Goal: Task Accomplishment & Management: Use online tool/utility

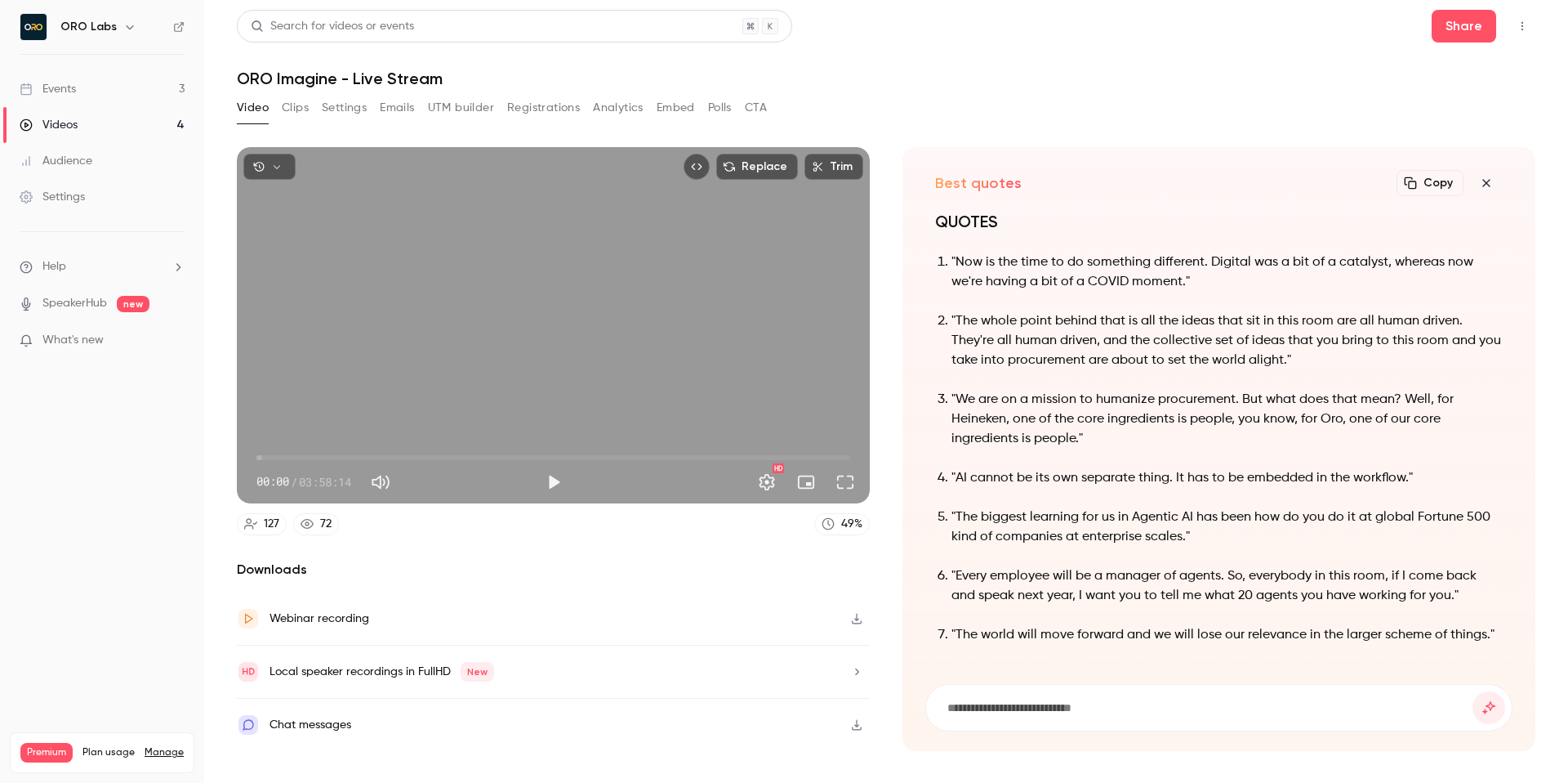
click at [555, 101] on button "Registrations" at bounding box center [543, 108] width 73 height 26
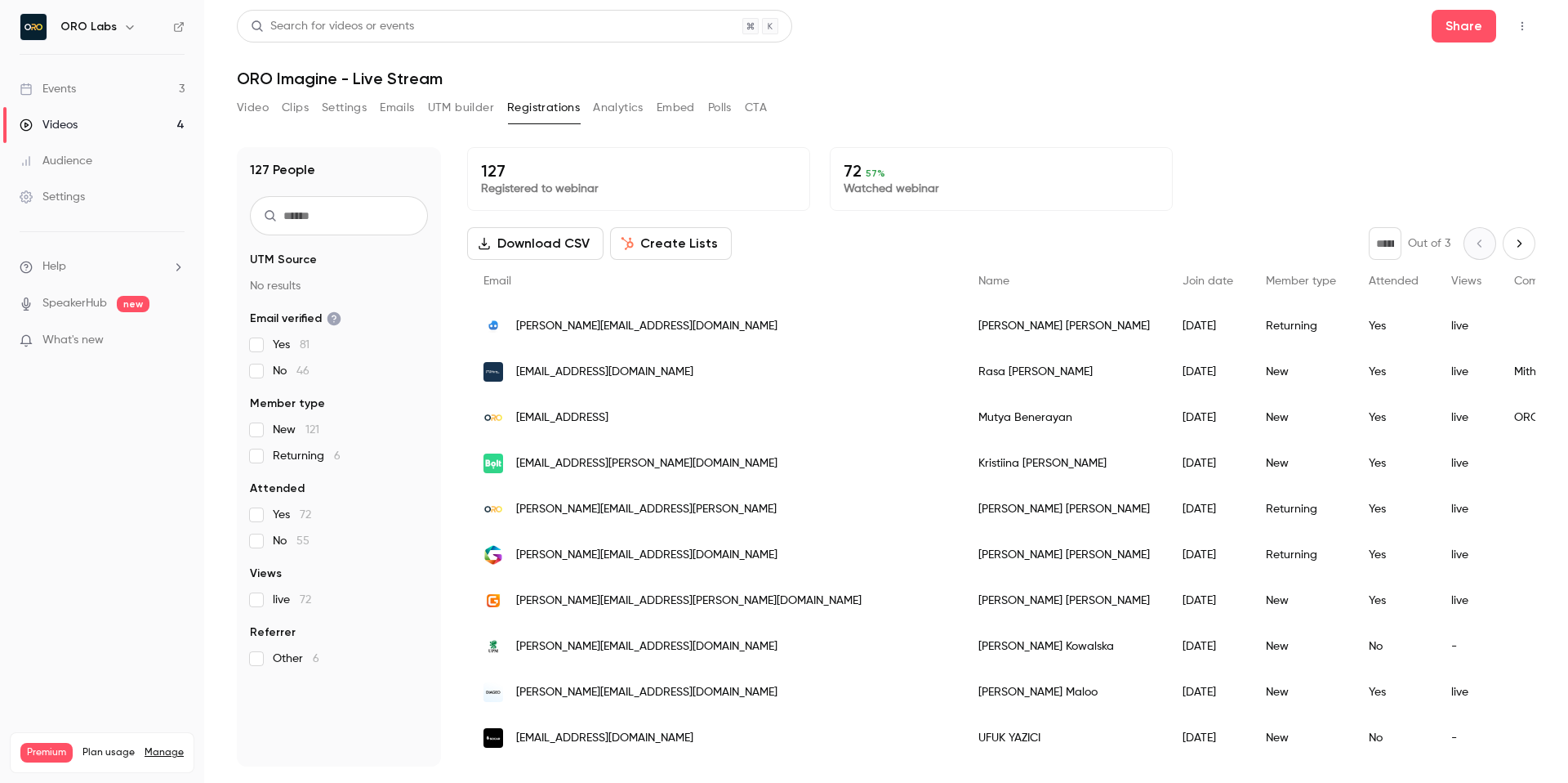
click at [691, 241] on button "Create Lists" at bounding box center [670, 243] width 122 height 33
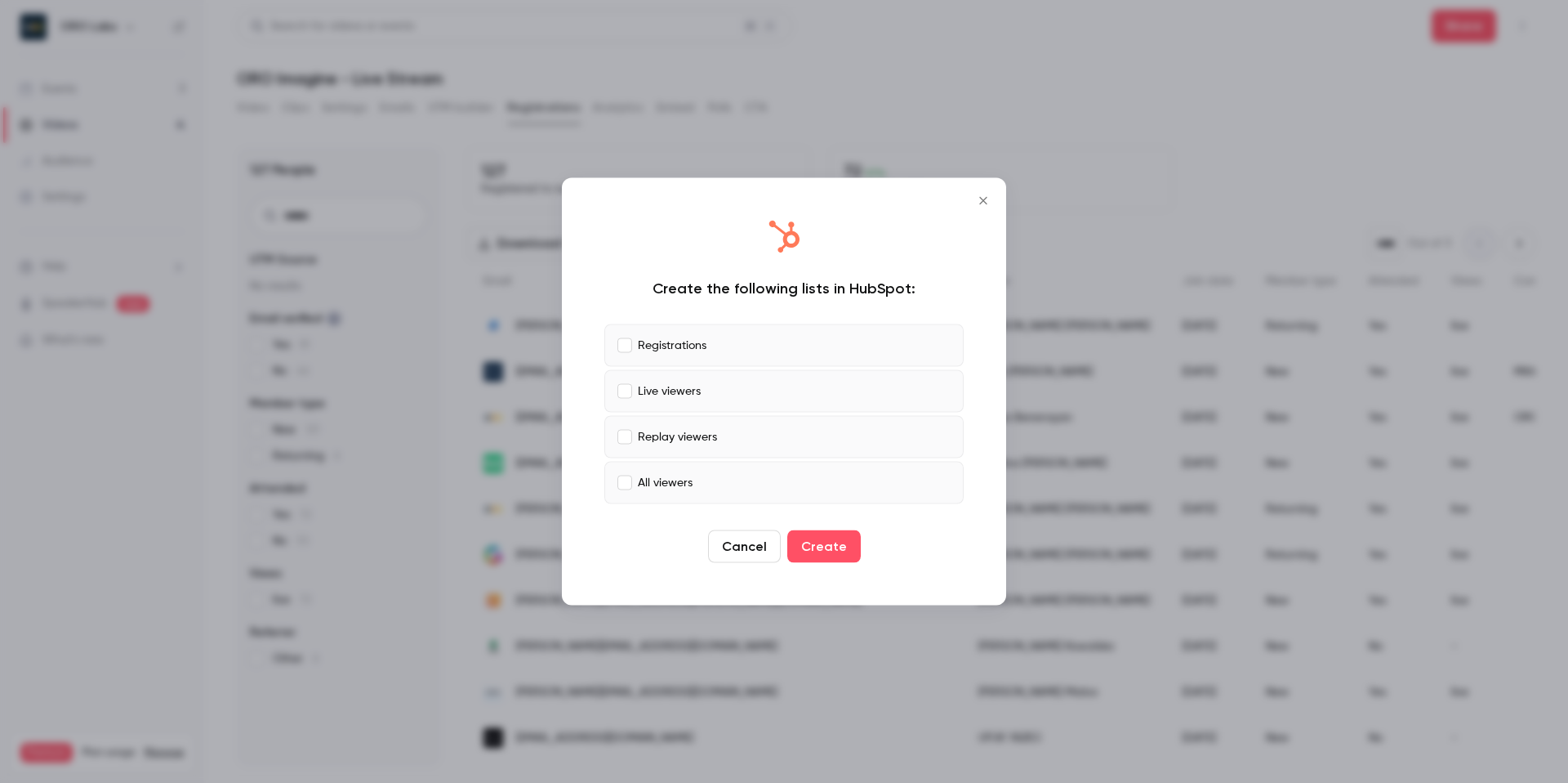
click at [627, 425] on label "Replay viewers" at bounding box center [784, 437] width 359 height 42
click at [985, 204] on icon "Close" at bounding box center [982, 201] width 20 height 13
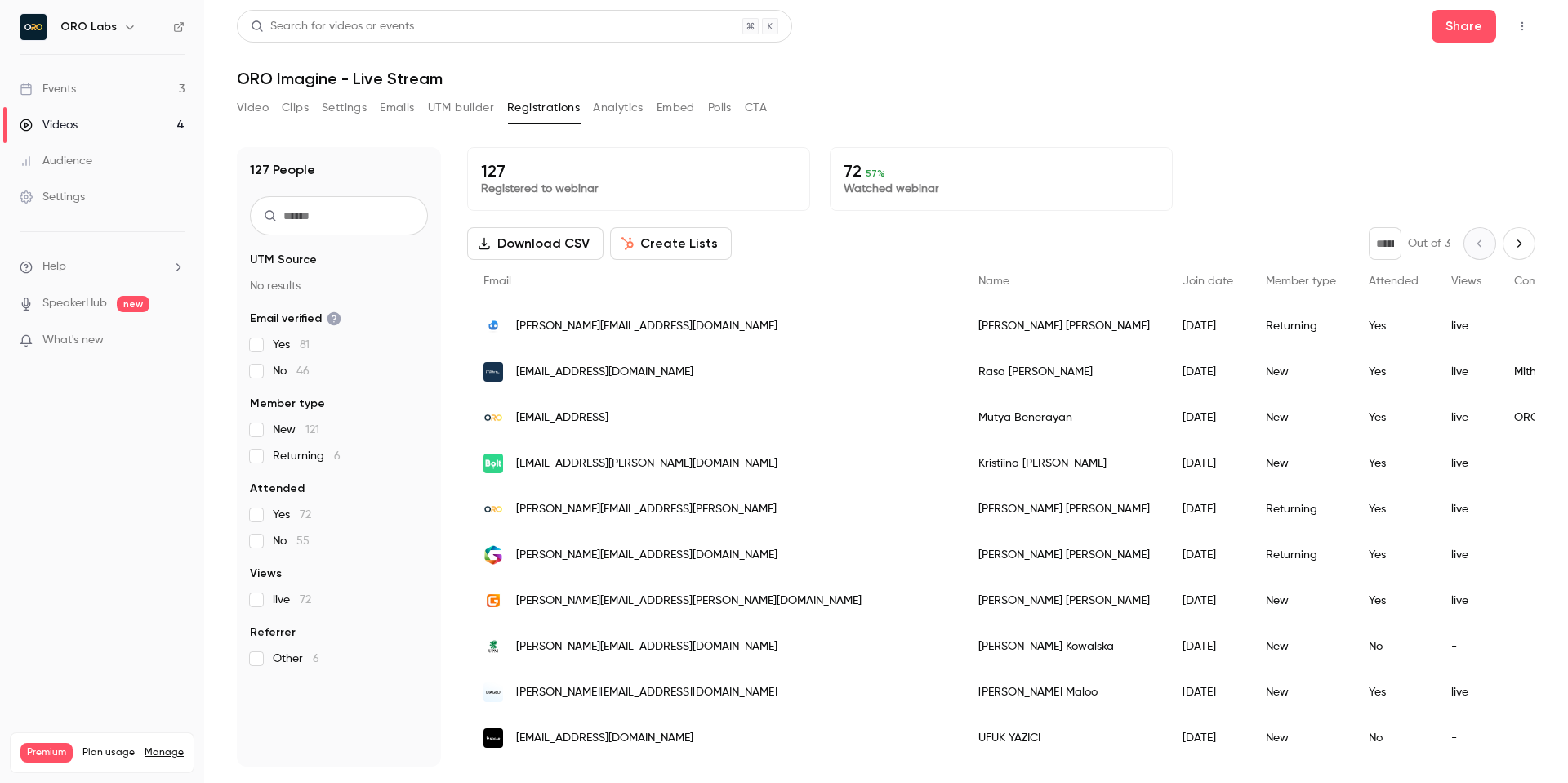
click at [664, 244] on button "Create Lists" at bounding box center [670, 243] width 122 height 33
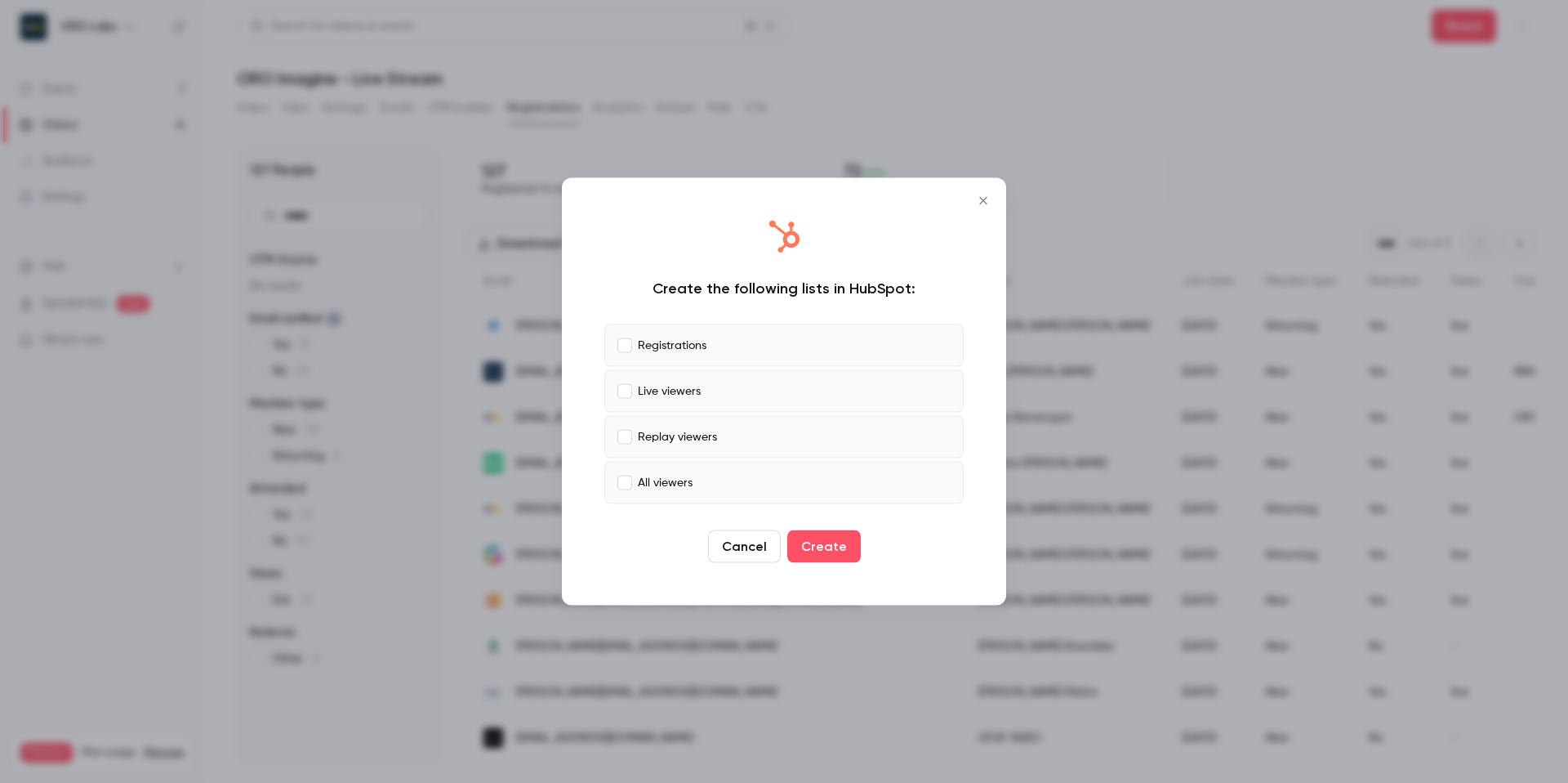
click at [626, 334] on label "Registrations" at bounding box center [784, 345] width 359 height 42
click at [819, 537] on button "Create" at bounding box center [824, 546] width 74 height 33
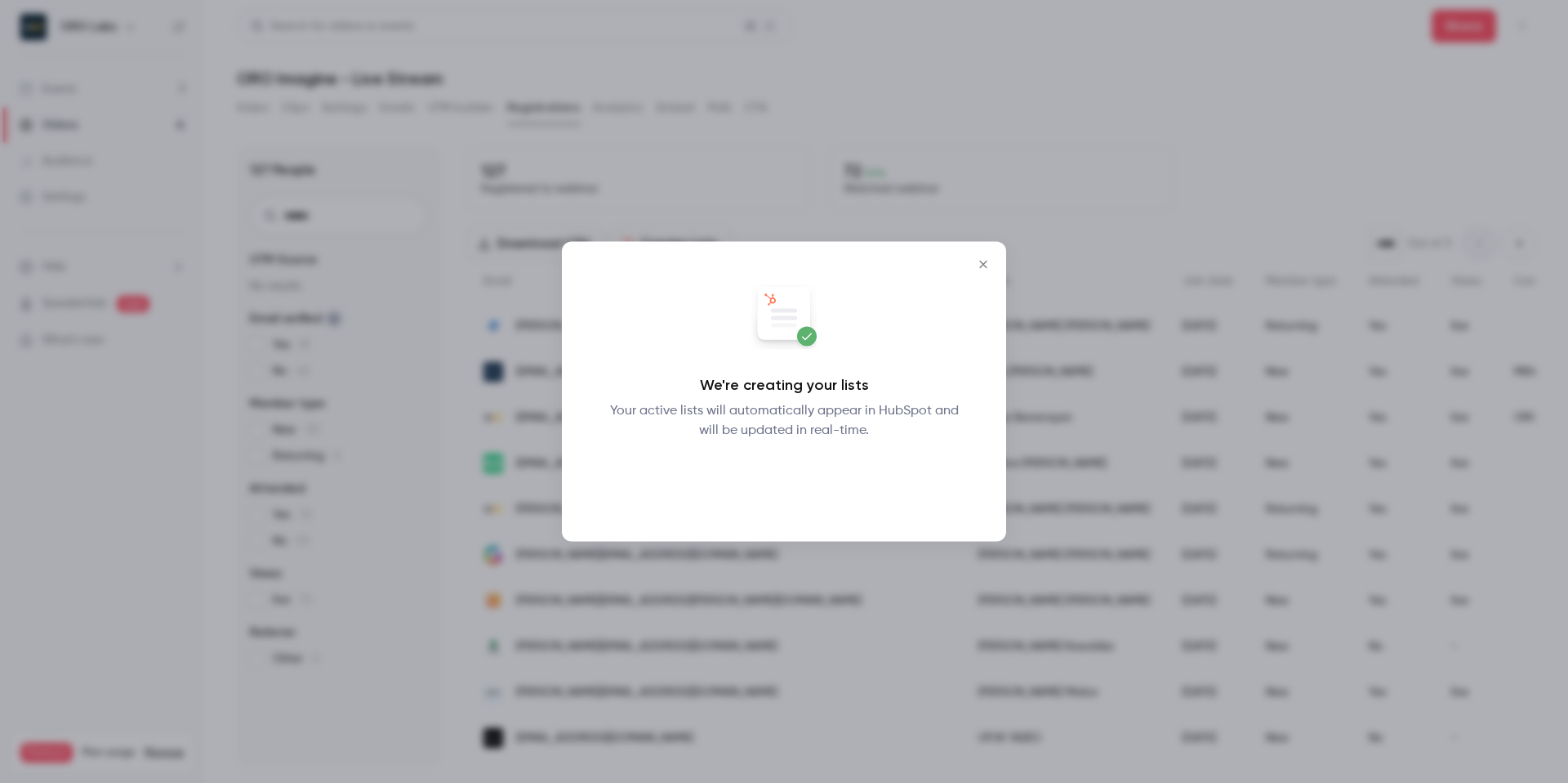
click at [792, 478] on button "Okay" at bounding box center [784, 482] width 59 height 33
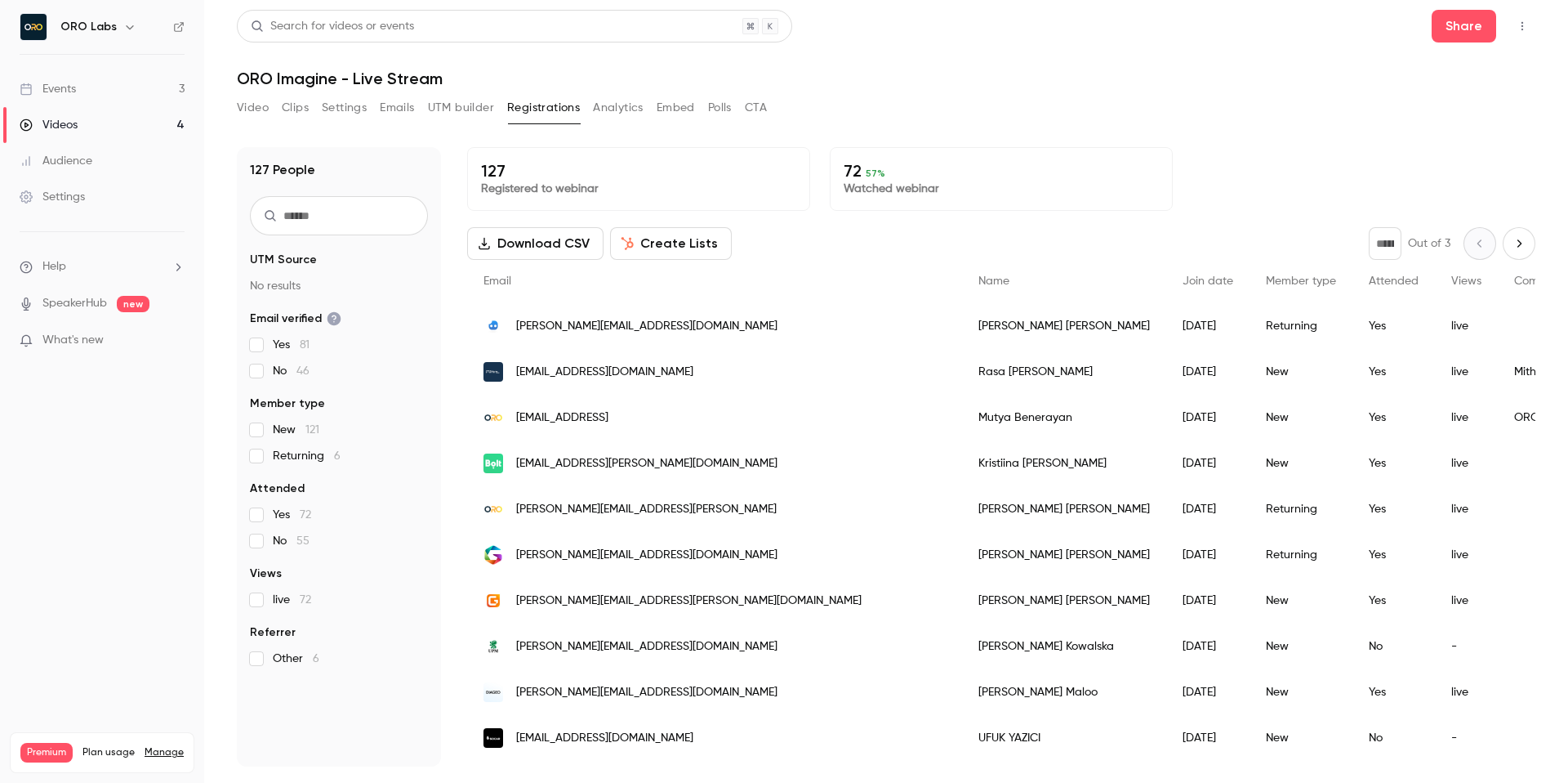
click at [1012, 247] on div "Download CSV Create Lists * Out of 3" at bounding box center [1000, 243] width 1068 height 33
click at [674, 255] on button "Create Lists" at bounding box center [670, 243] width 122 height 33
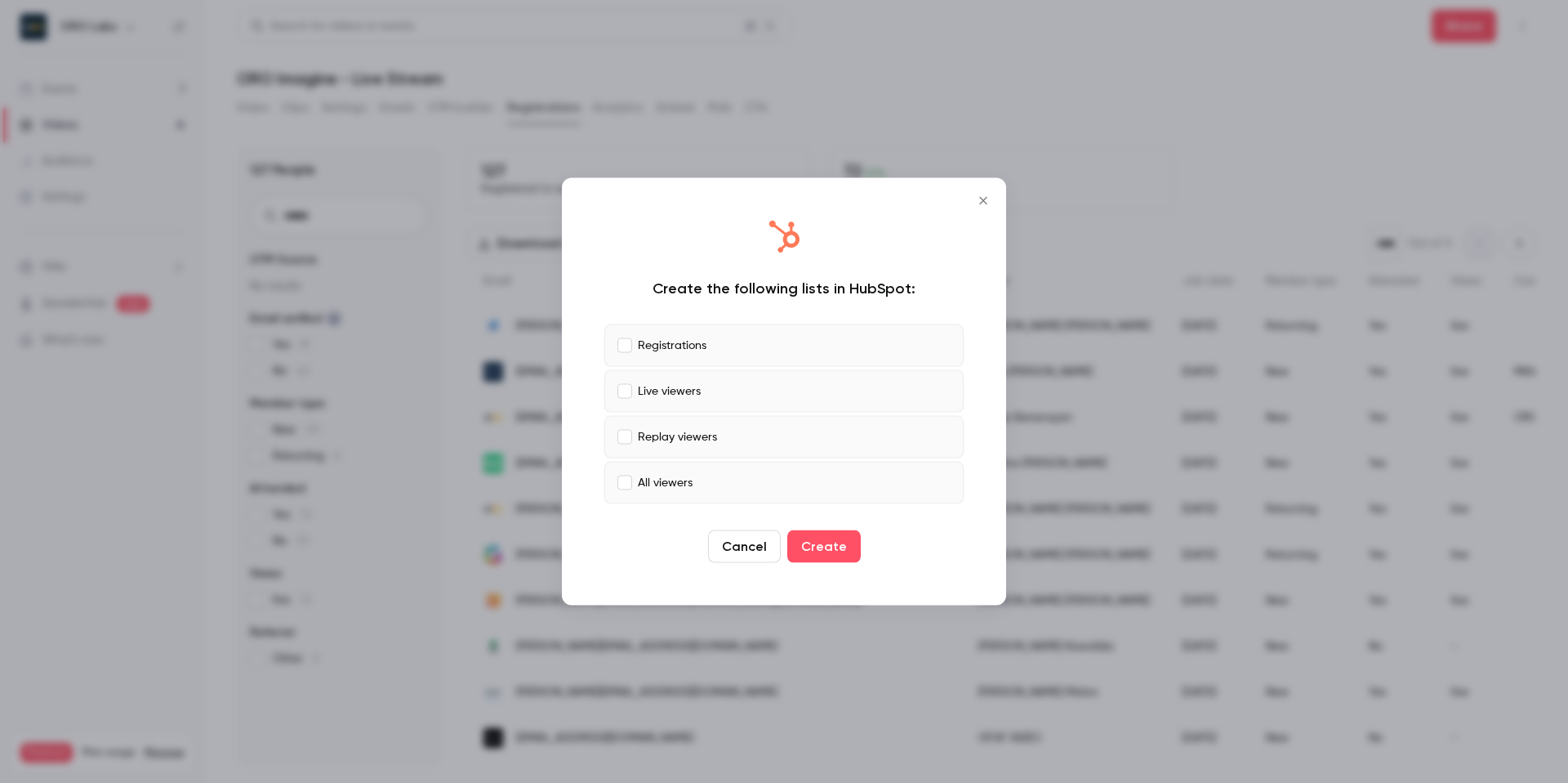
click at [983, 200] on icon "Close" at bounding box center [982, 201] width 20 height 13
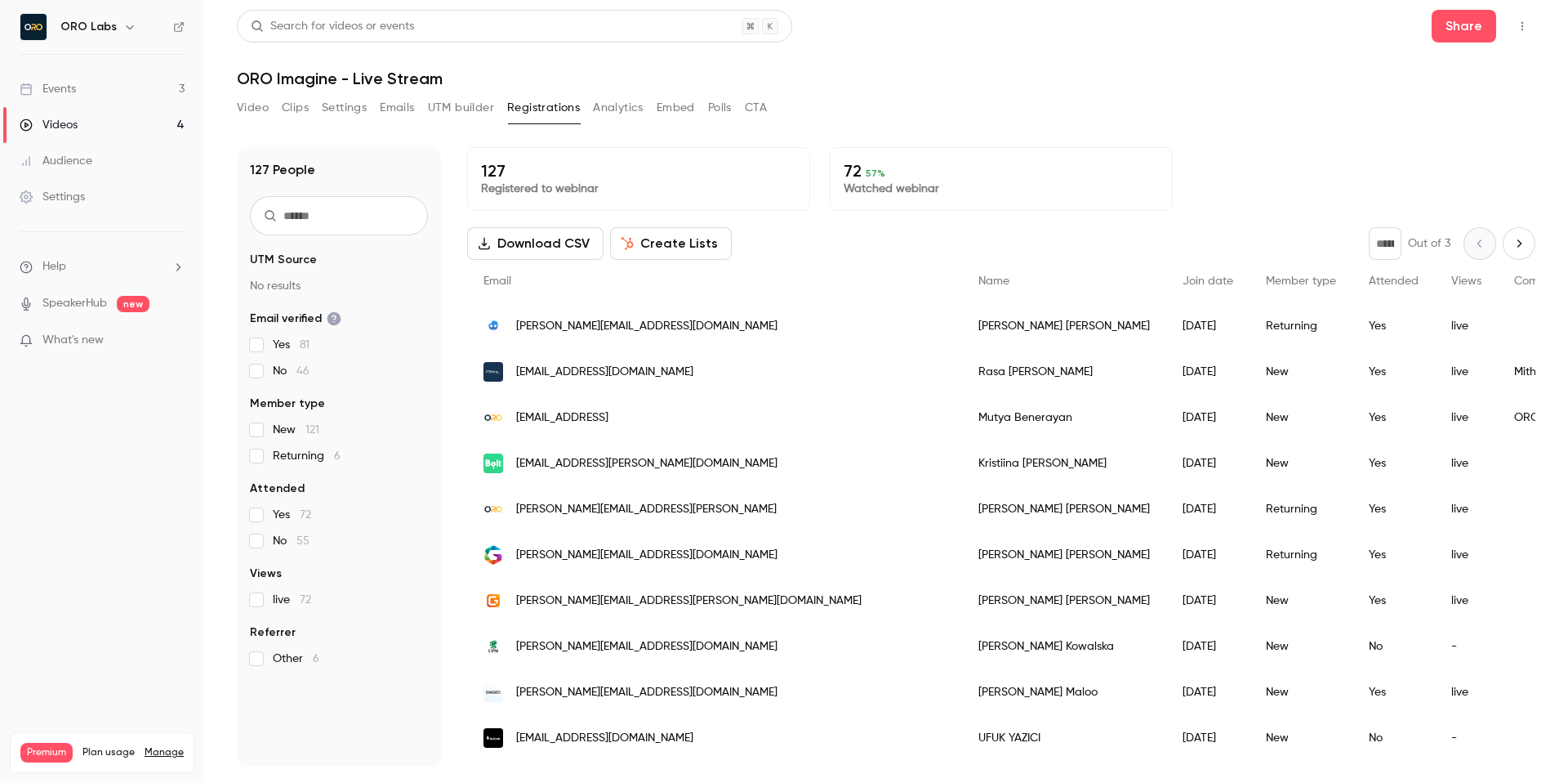
click at [1010, 248] on div "Download CSV Create Lists * Out of 3" at bounding box center [1000, 243] width 1068 height 33
click at [694, 242] on button "Create Lists" at bounding box center [670, 243] width 122 height 33
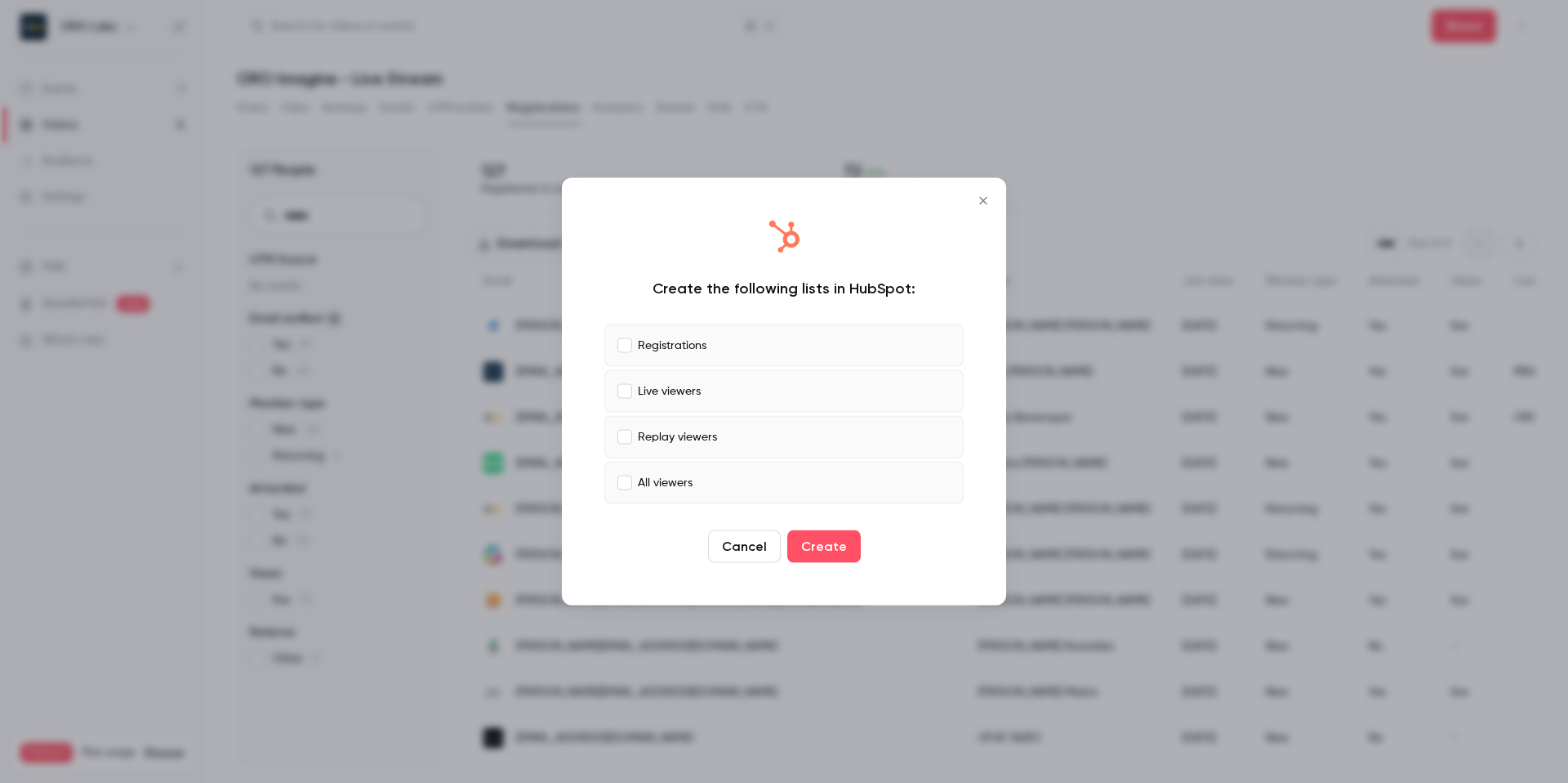
click at [633, 382] on label "Live viewers" at bounding box center [784, 391] width 359 height 42
click at [833, 547] on button "Create" at bounding box center [824, 546] width 74 height 33
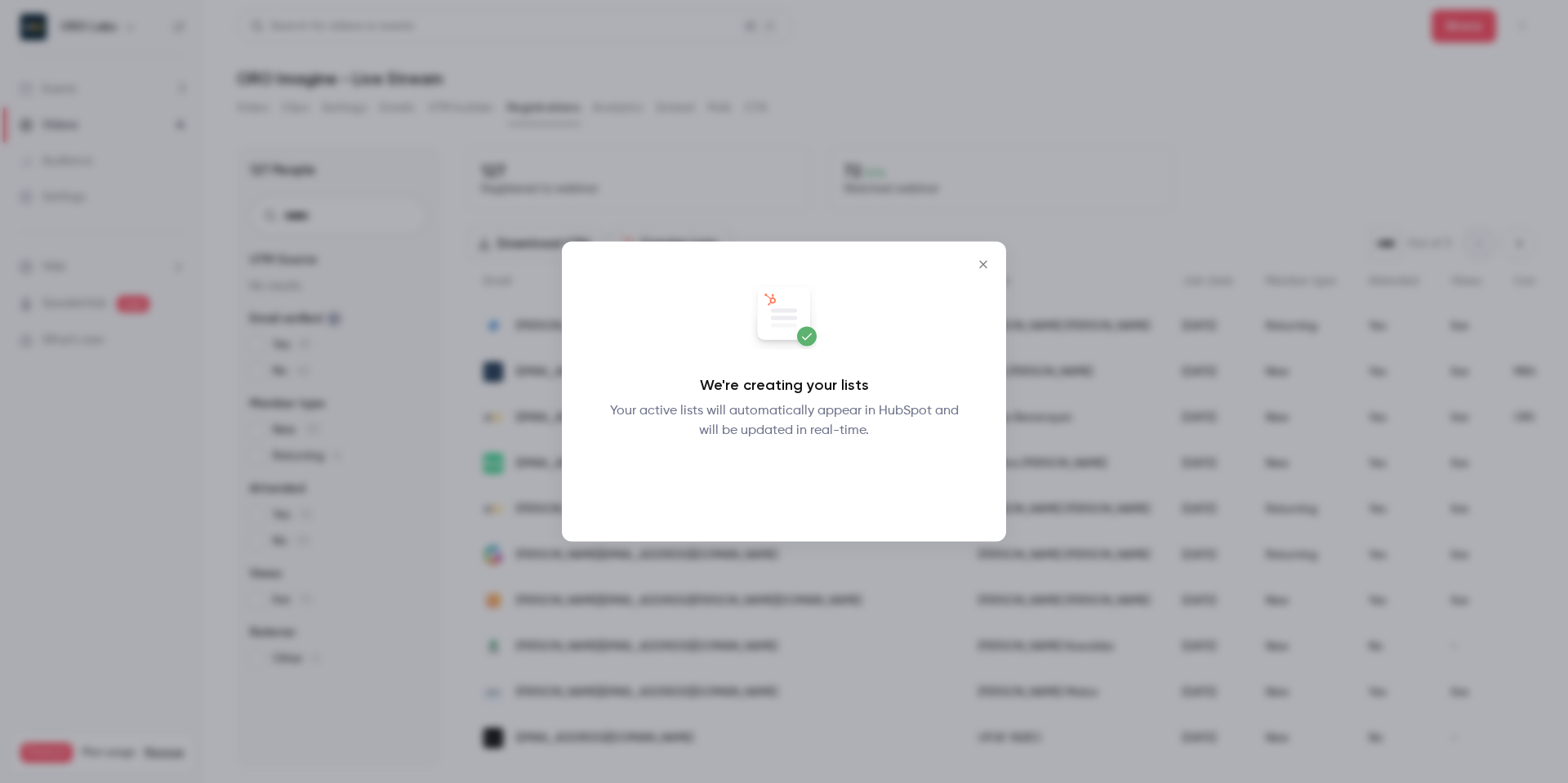
click at [780, 472] on button "Okay" at bounding box center [784, 482] width 59 height 33
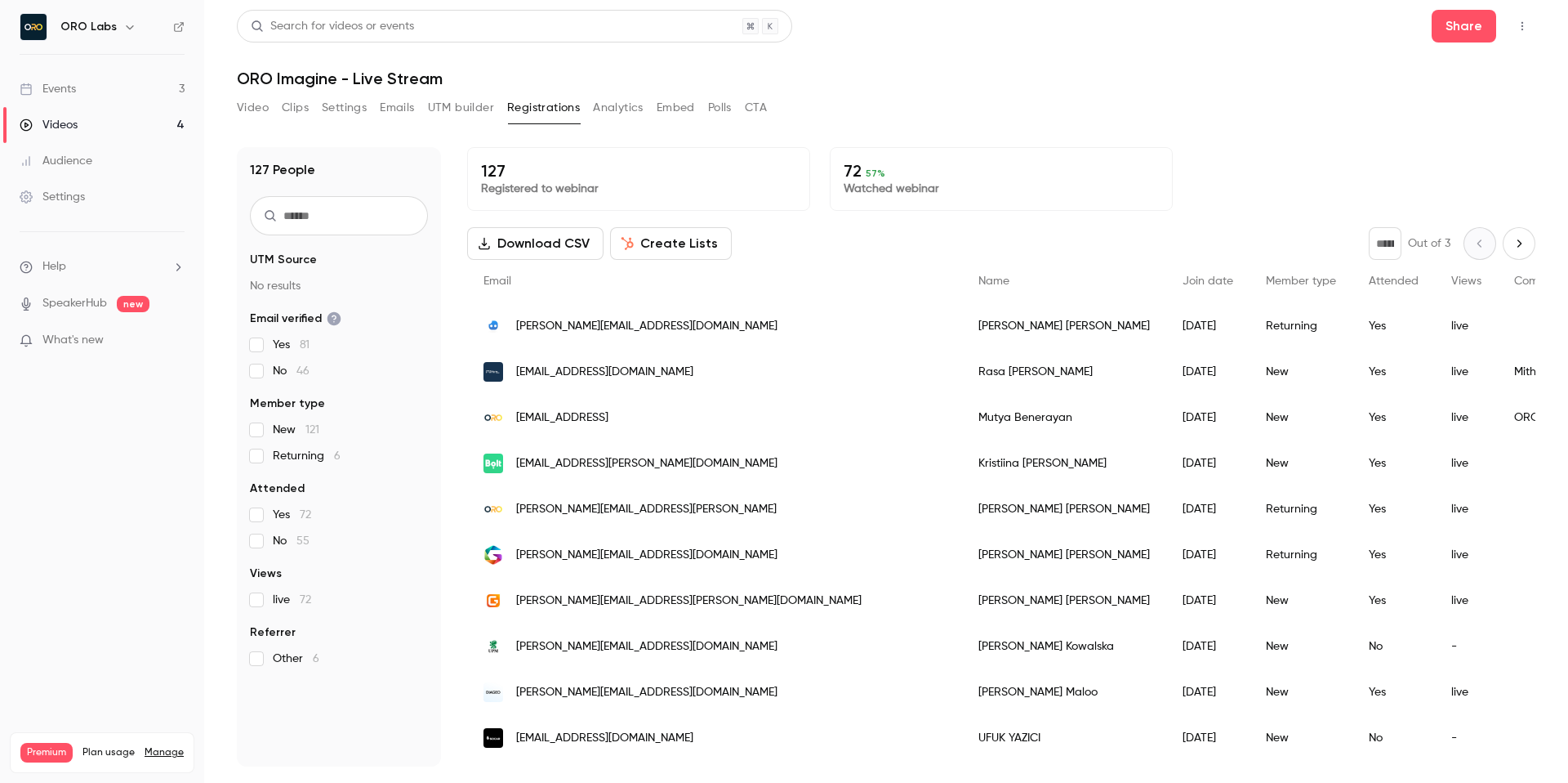
click at [41, 103] on link "Events 3" at bounding box center [102, 89] width 204 height 36
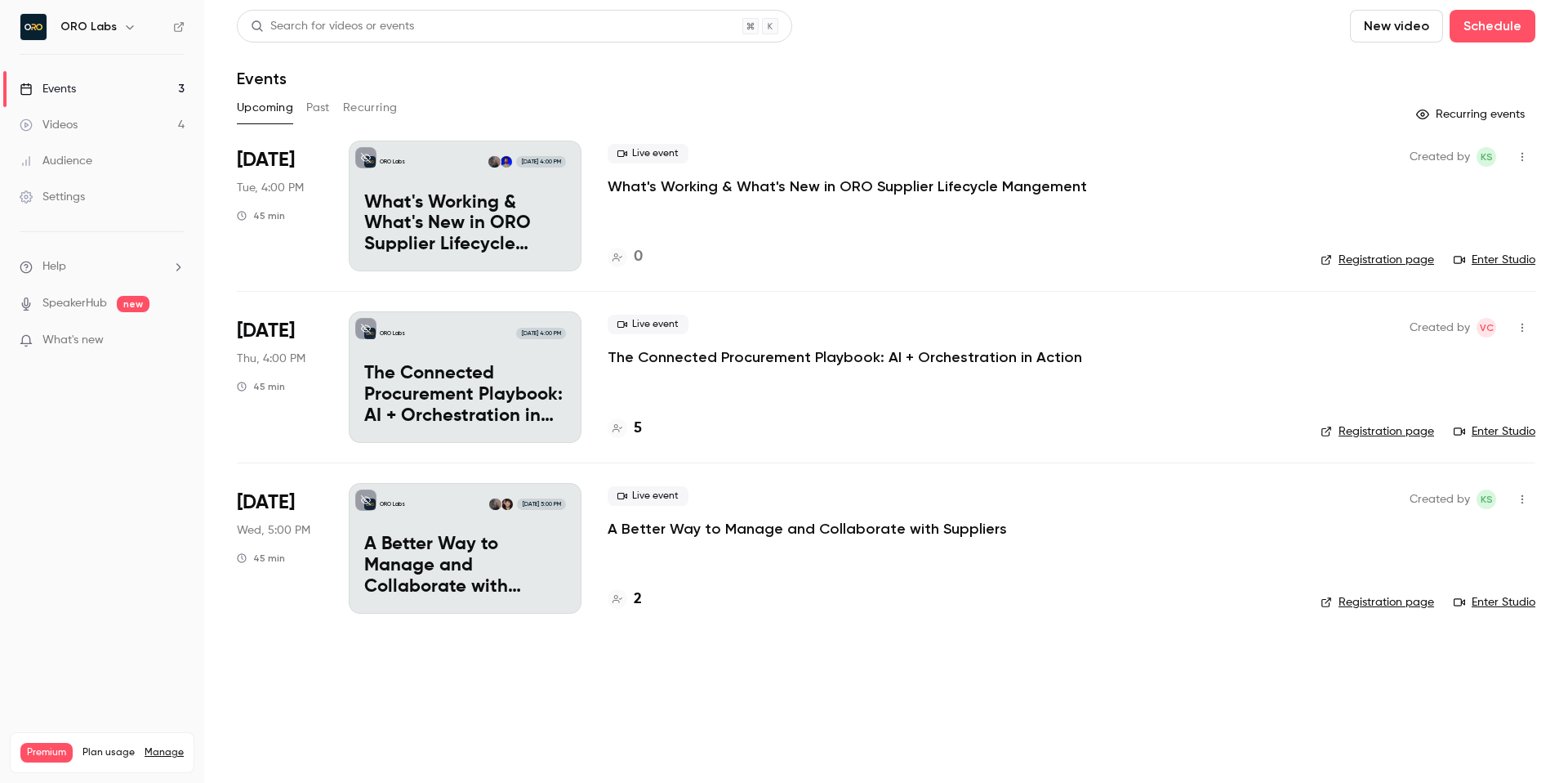
click at [751, 208] on div "Live event What's Working & What's New in ORO Supplier Lifecycle Mangement 0" at bounding box center [950, 206] width 686 height 131
click at [517, 203] on p "What's Working & What's New in ORO Supplier Lifecycle Mangement" at bounding box center [465, 224] width 202 height 63
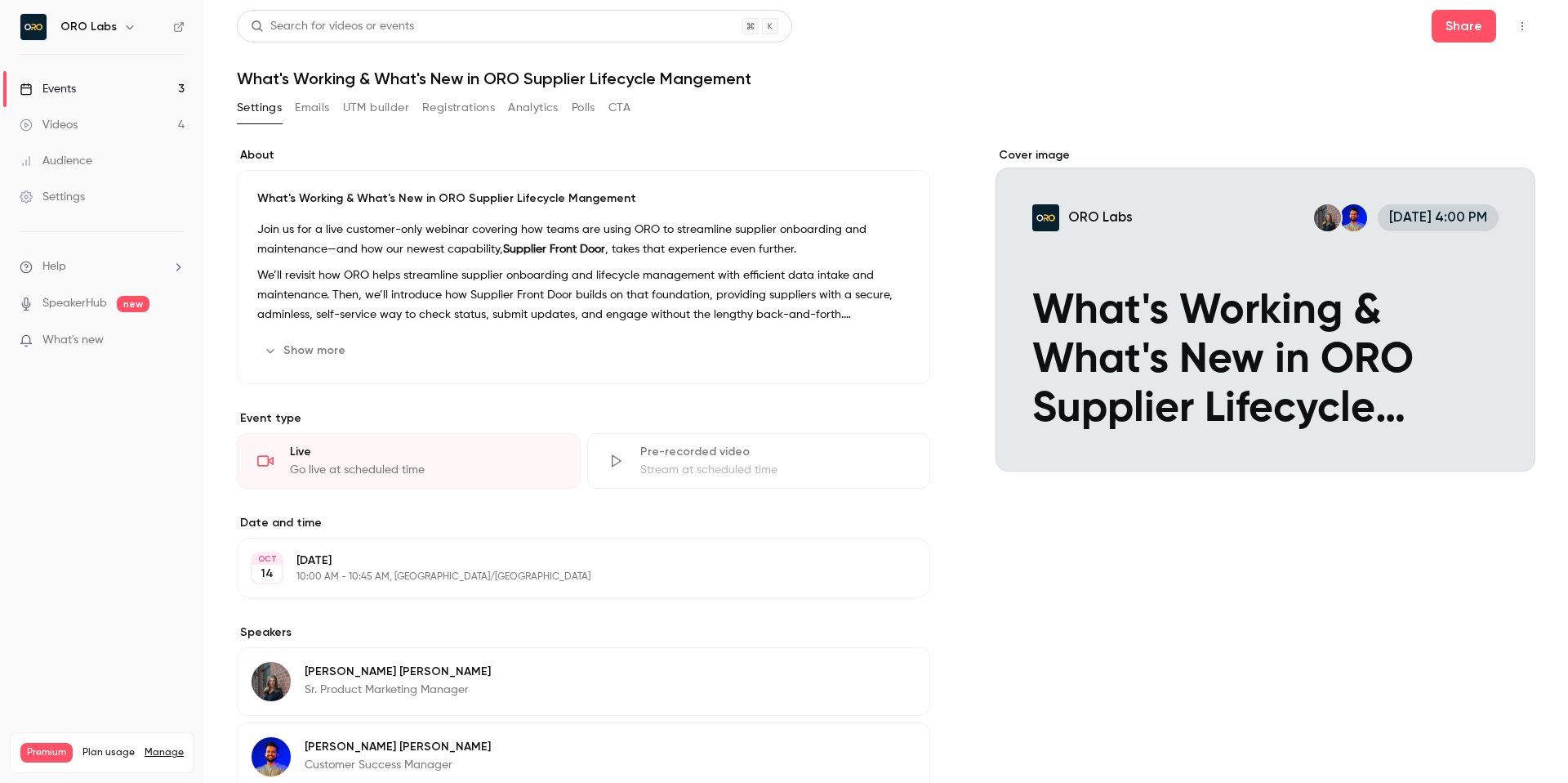
click at [454, 112] on button "Registrations" at bounding box center [458, 108] width 73 height 26
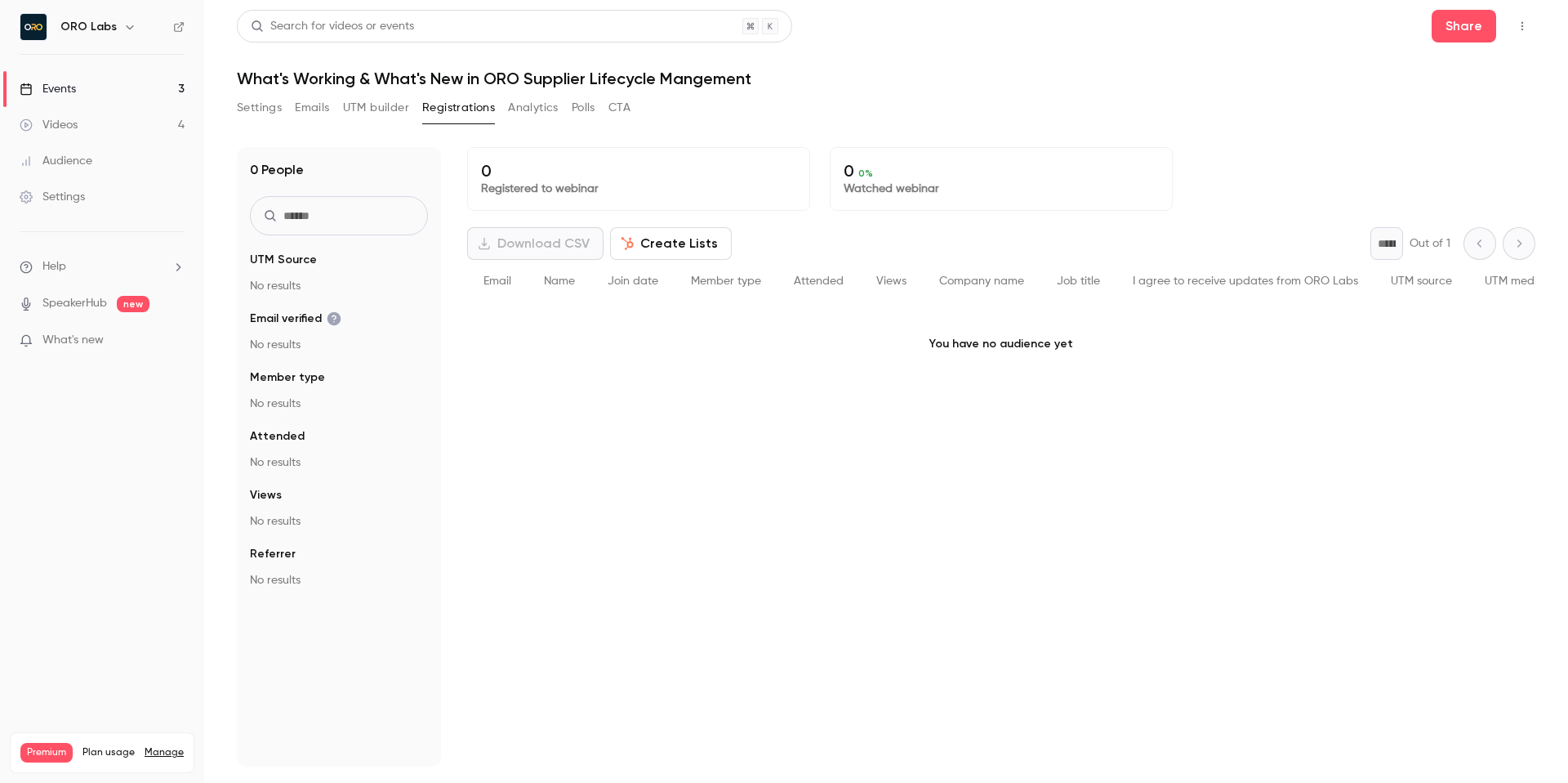
click at [658, 238] on button "Create Lists" at bounding box center [670, 243] width 122 height 33
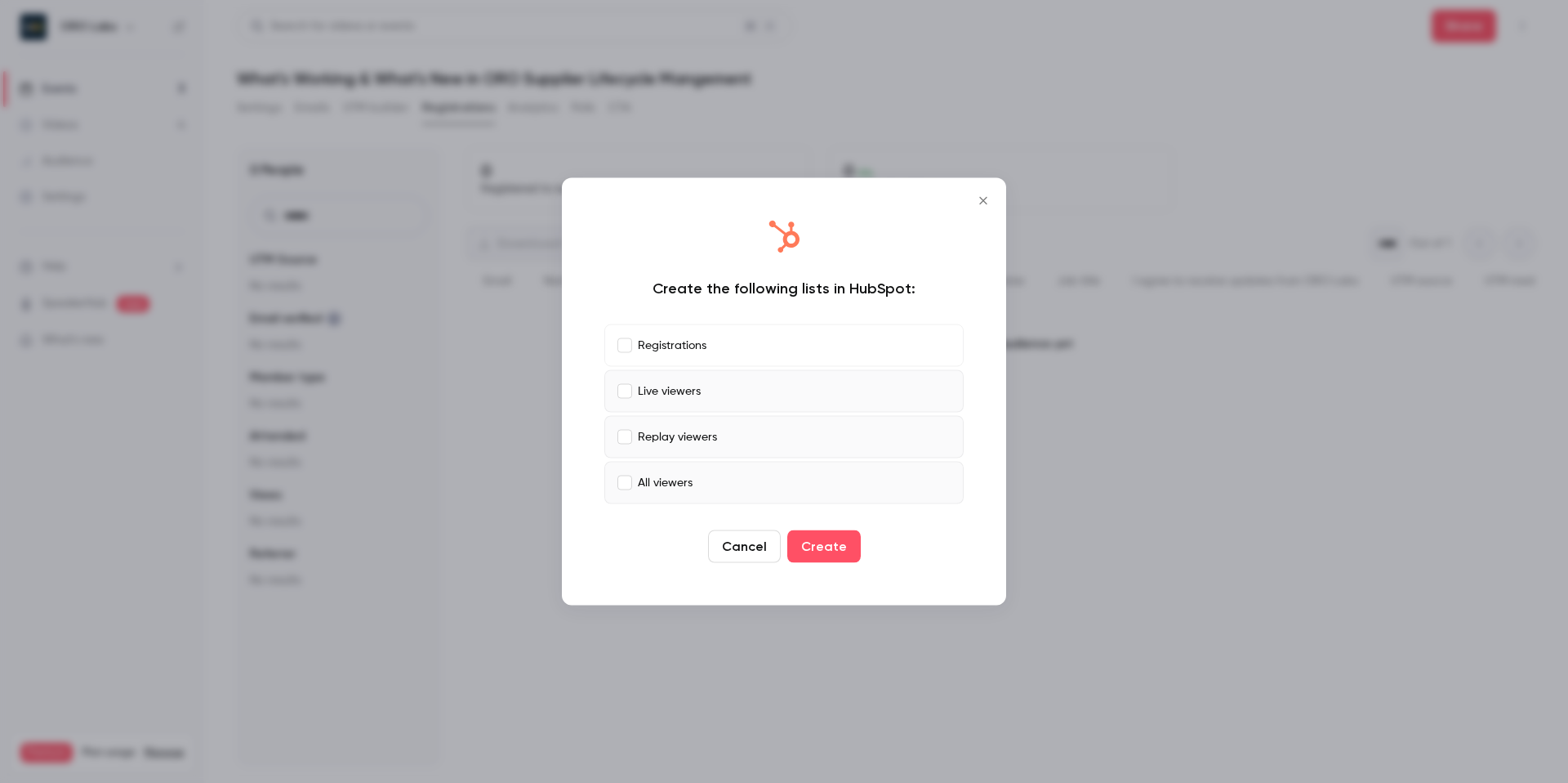
click at [631, 428] on label "Replay viewers" at bounding box center [784, 437] width 359 height 42
click at [625, 459] on div "Registrations Live viewers Replay viewers All viewers" at bounding box center [784, 414] width 359 height 180
click at [833, 549] on button "Create" at bounding box center [824, 546] width 74 height 33
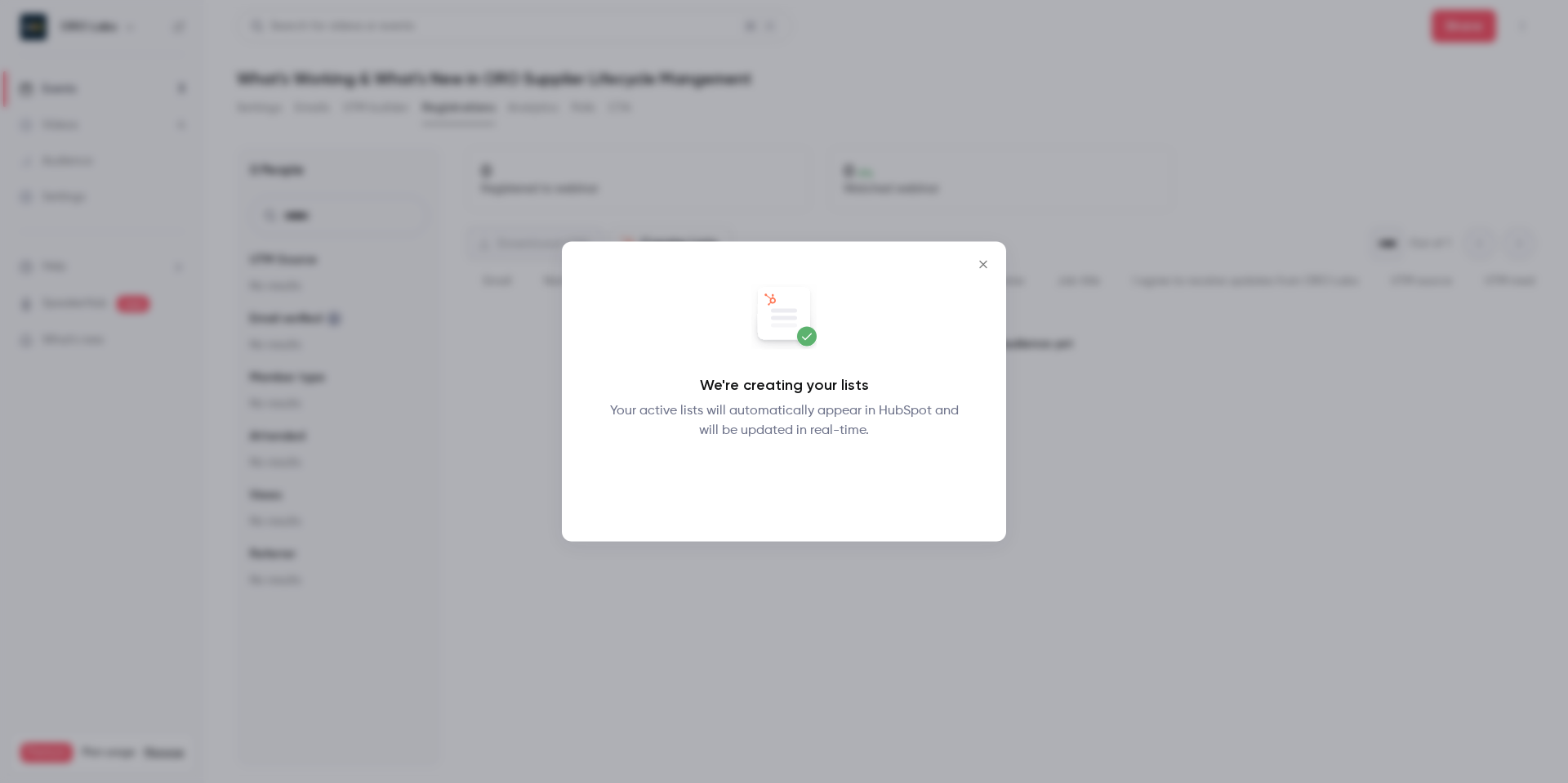
click at [784, 490] on button "Okay" at bounding box center [784, 482] width 59 height 33
